Goal: Download file/media

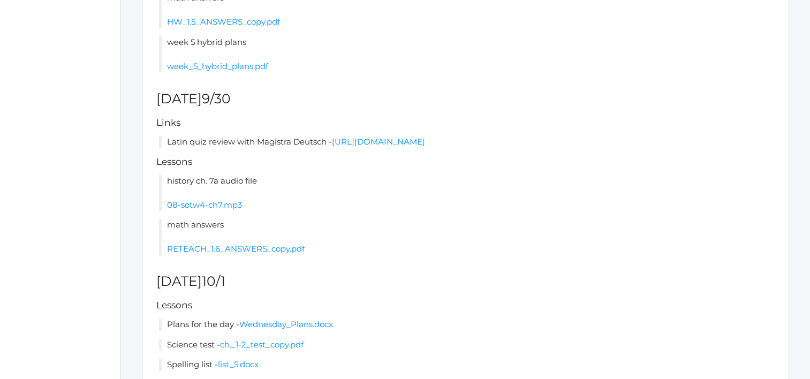
scroll to position [388, 0]
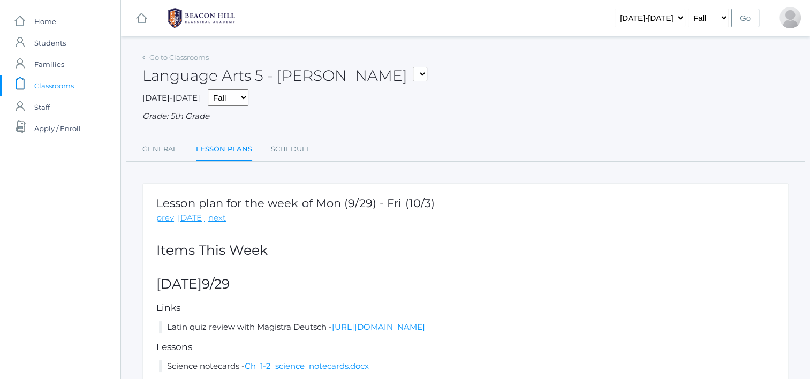
click at [54, 86] on span "Classrooms" at bounding box center [54, 85] width 40 height 21
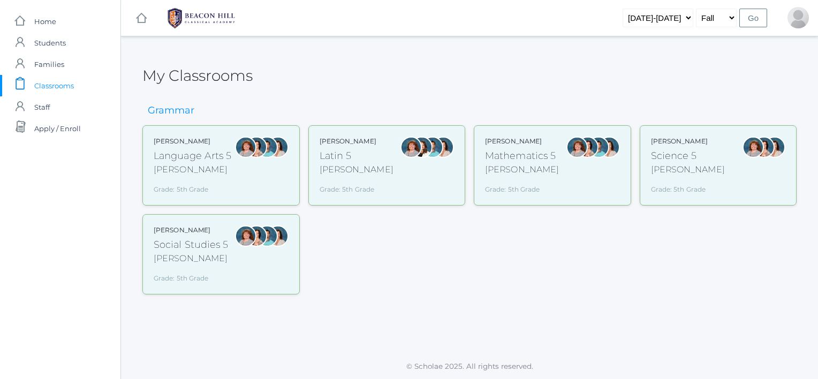
click at [171, 180] on div "Grade: 5th Grade" at bounding box center [193, 187] width 78 height 14
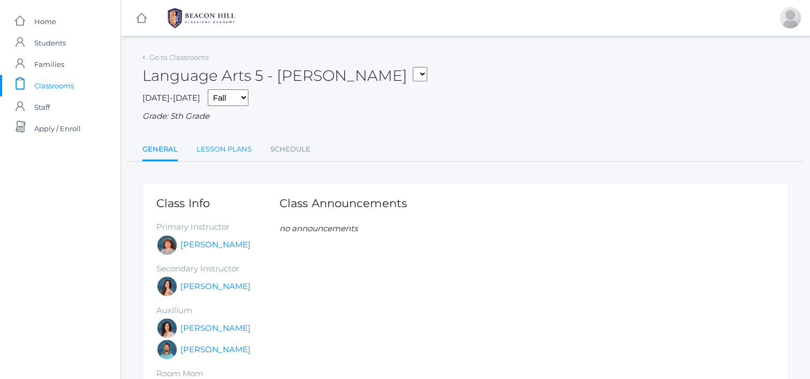
click at [226, 144] on link "Lesson Plans" at bounding box center [224, 149] width 55 height 21
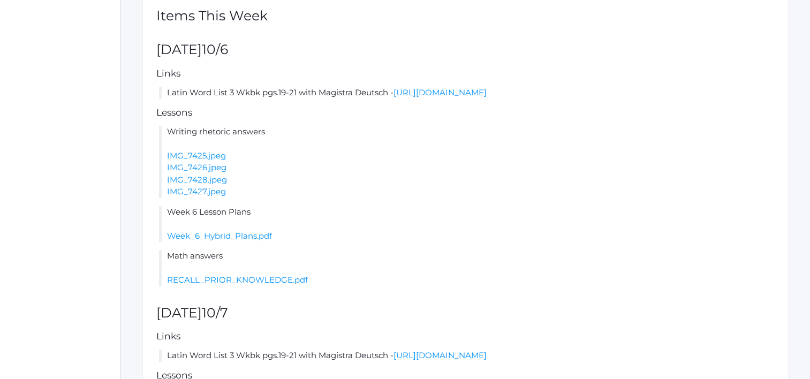
scroll to position [238, 0]
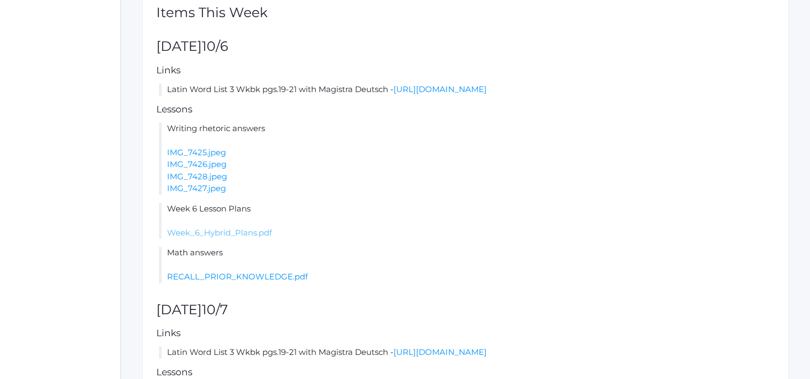
click at [244, 235] on link "Week_6_Hybrid_Plans.pdf" at bounding box center [219, 233] width 105 height 10
